Goal: Find specific page/section: Find specific page/section

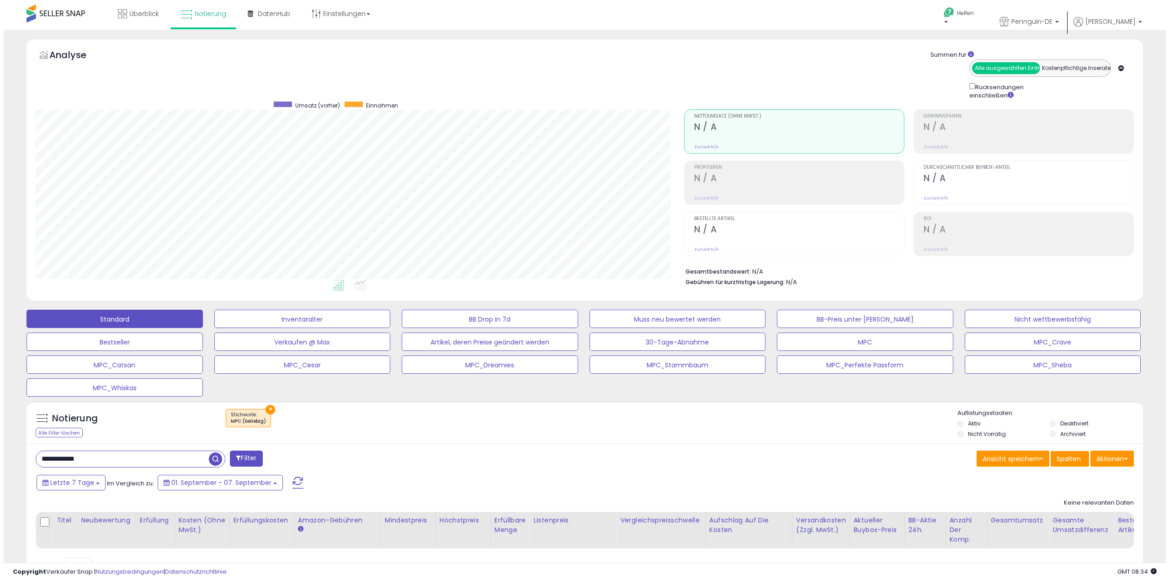
scroll to position [187, 649]
click at [265, 410] on font "×" at bounding box center [267, 409] width 5 height 11
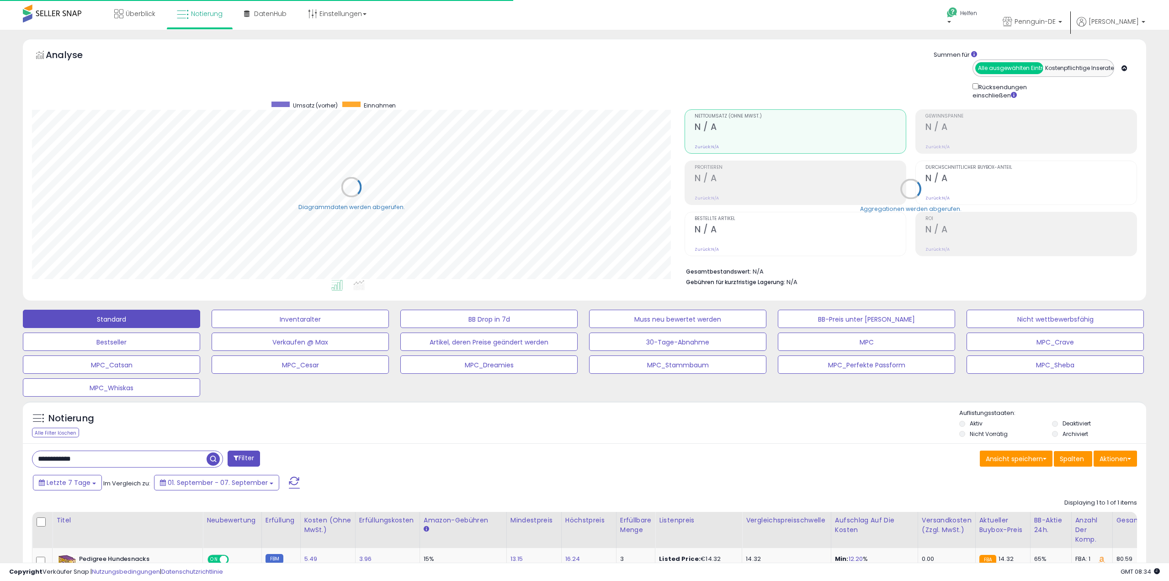
scroll to position [456985, 456524]
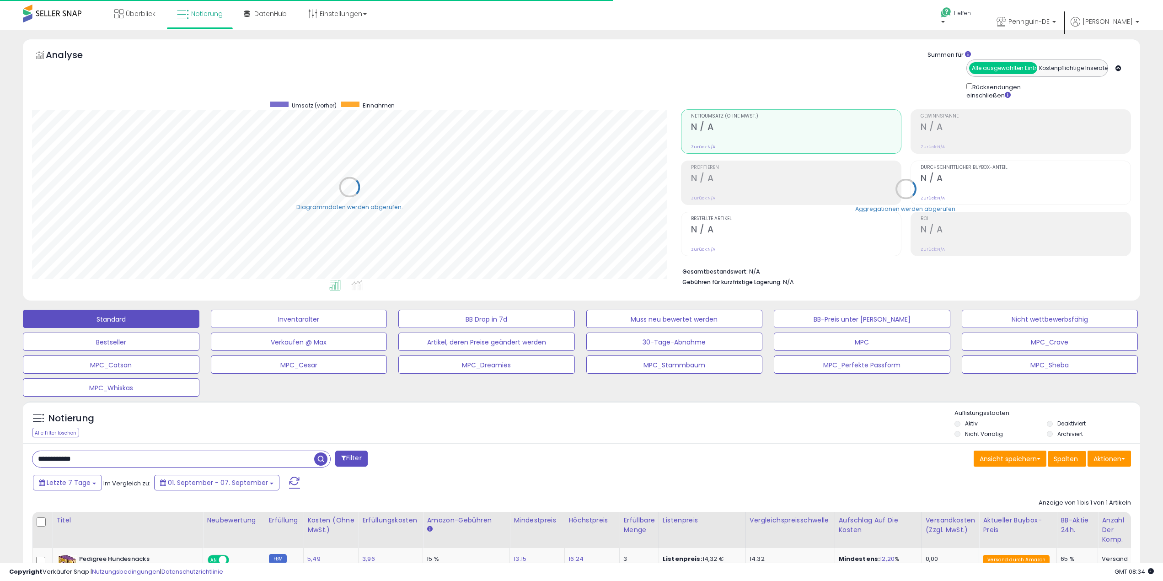
drag, startPoint x: 143, startPoint y: 454, endPoint x: 0, endPoint y: 451, distance: 143.1
click at [0, 451] on html "Anmeldung nicht möglich Listendaten werden abgerufen. hat die Nutzungsbedingung…" at bounding box center [581, 290] width 1163 height 581
paste input "text"
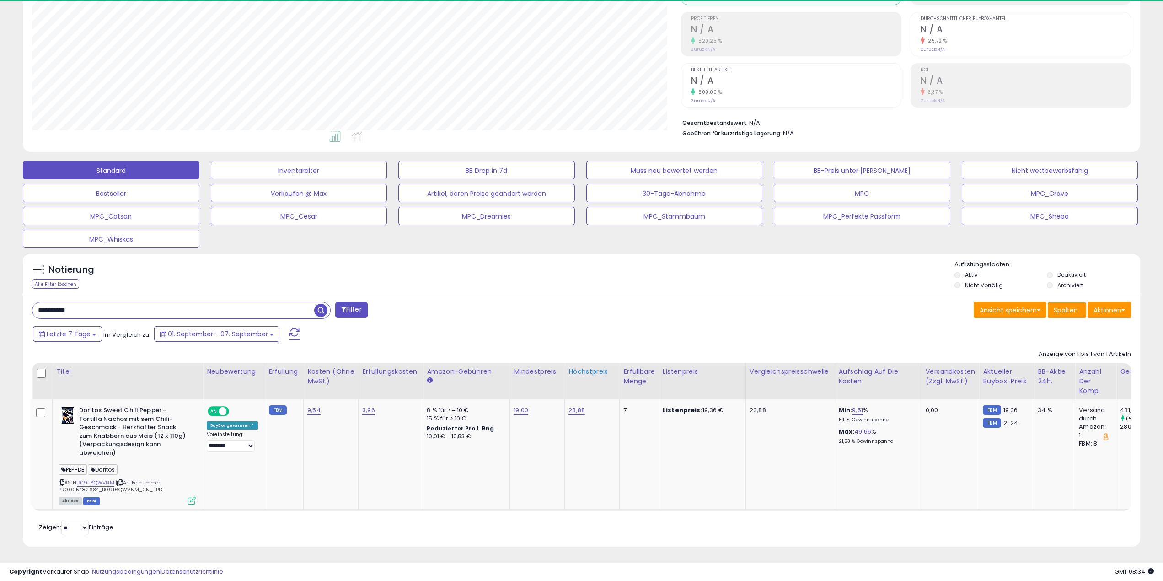
scroll to position [187, 649]
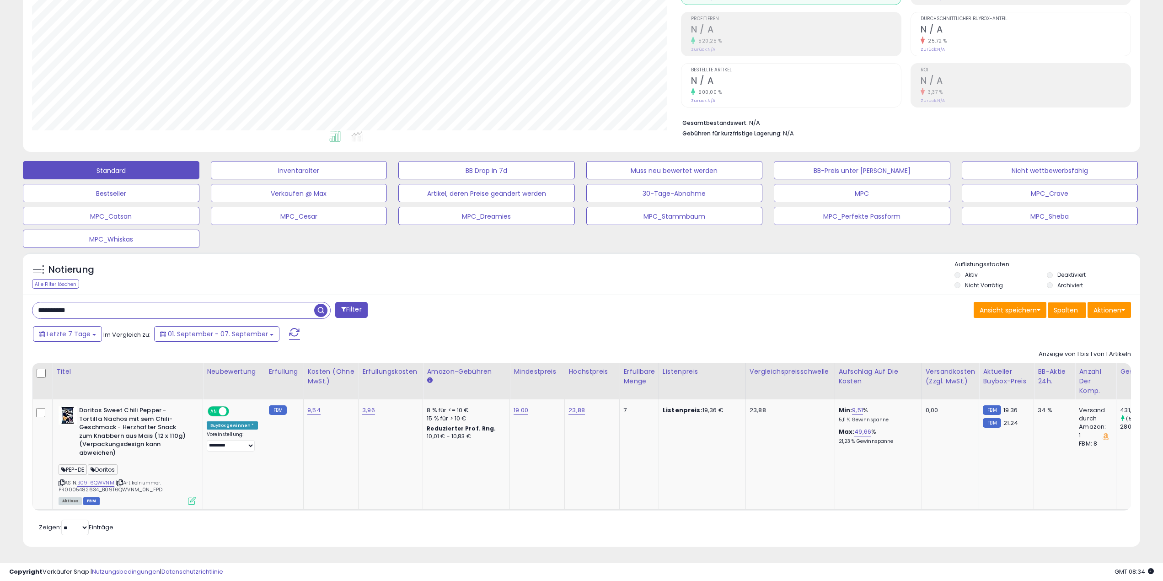
drag, startPoint x: 200, startPoint y: 303, endPoint x: 0, endPoint y: 292, distance: 200.6
click at [0, 292] on html "Anmeldung nicht möglich Listendaten werden abgerufen. hat die Nutzungsbedingung…" at bounding box center [581, 141] width 1163 height 581
paste input "text"
click at [320, 304] on span "button" at bounding box center [320, 310] width 13 height 13
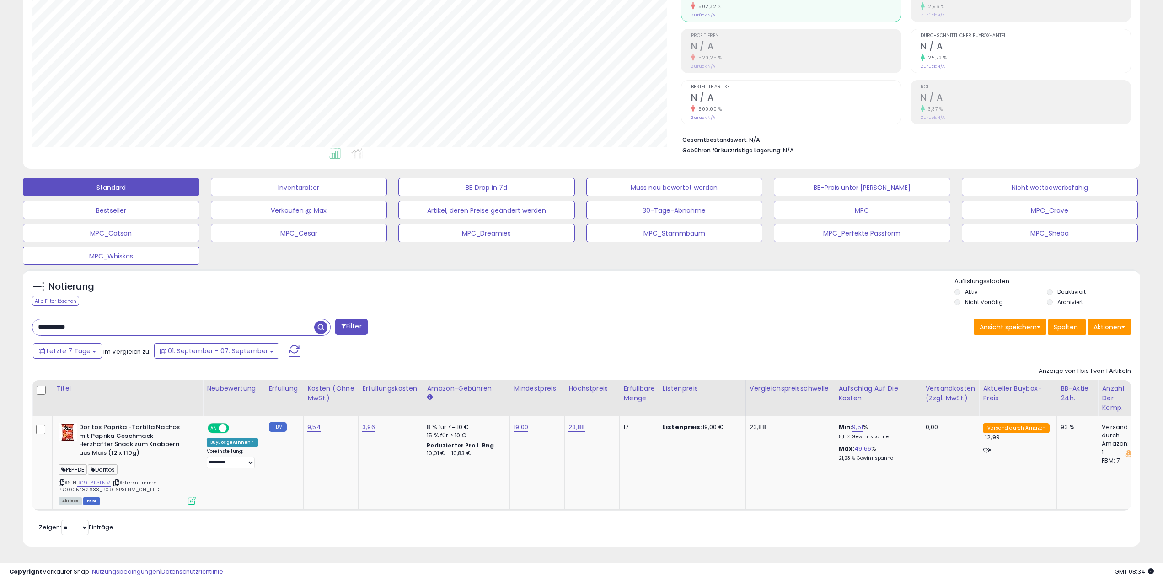
drag, startPoint x: 196, startPoint y: 321, endPoint x: 0, endPoint y: 307, distance: 197.1
click at [0, 307] on html "Anmeldung nicht möglich Listendaten werden abgerufen. hat die Nutzungsbedingung…" at bounding box center [581, 158] width 1163 height 581
paste input "text"
click at [321, 325] on span "button" at bounding box center [320, 326] width 13 height 13
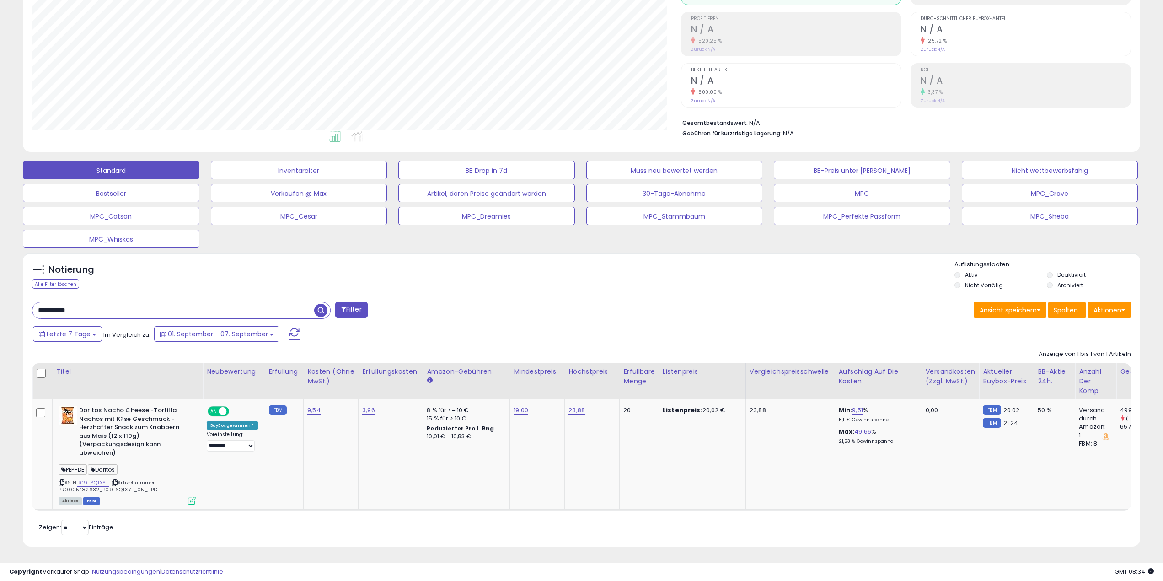
drag, startPoint x: 129, startPoint y: 300, endPoint x: 7, endPoint y: 293, distance: 121.8
click at [0, 293] on html "Anmeldung nicht möglich Listendaten werden abgerufen. hat die Nutzungsbedingung…" at bounding box center [581, 141] width 1163 height 581
paste input "text"
click at [320, 304] on span "button" at bounding box center [320, 310] width 13 height 13
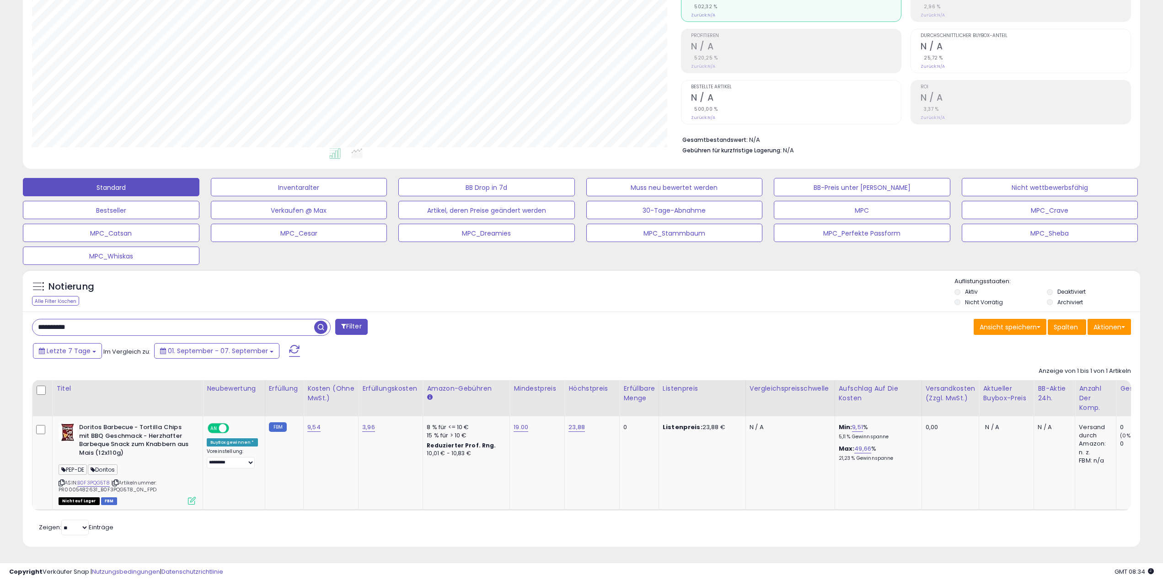
drag, startPoint x: 113, startPoint y: 324, endPoint x: 0, endPoint y: 301, distance: 116.0
click at [0, 301] on html "Anmeldung nicht möglich Listendaten werden abgerufen. hat die Nutzungsbedingung…" at bounding box center [581, 158] width 1163 height 581
paste input "text"
type input "**********"
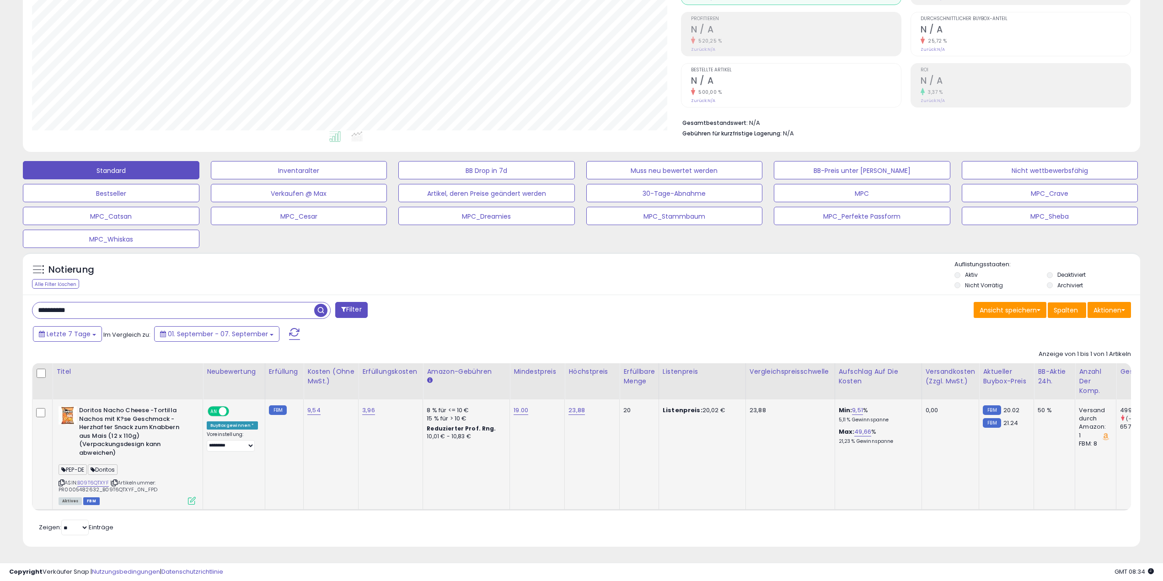
scroll to position [155, 0]
